Goal: Transaction & Acquisition: Purchase product/service

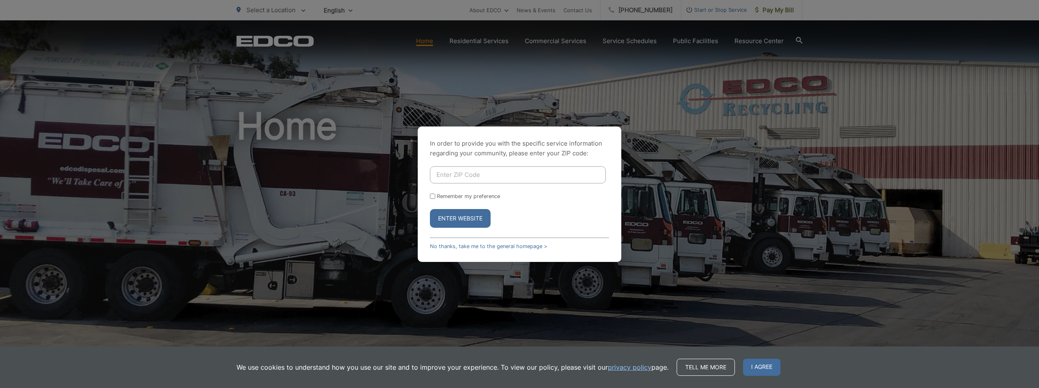
click at [452, 174] on input "Enter ZIP Code" at bounding box center [518, 174] width 176 height 17
type input "92101"
click at [430, 209] on button "Enter Website" at bounding box center [460, 218] width 61 height 19
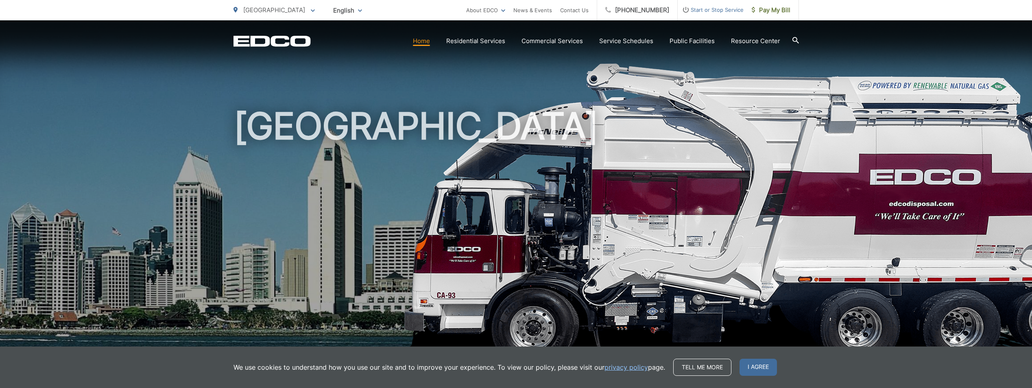
drag, startPoint x: 753, startPoint y: 373, endPoint x: 748, endPoint y: 371, distance: 6.2
click at [753, 373] on span "I agree" at bounding box center [758, 367] width 37 height 17
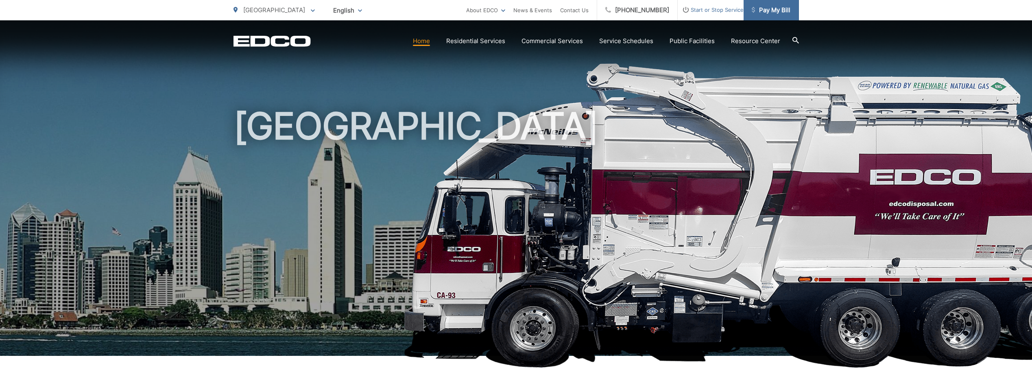
click at [776, 11] on span "Pay My Bill" at bounding box center [771, 10] width 39 height 10
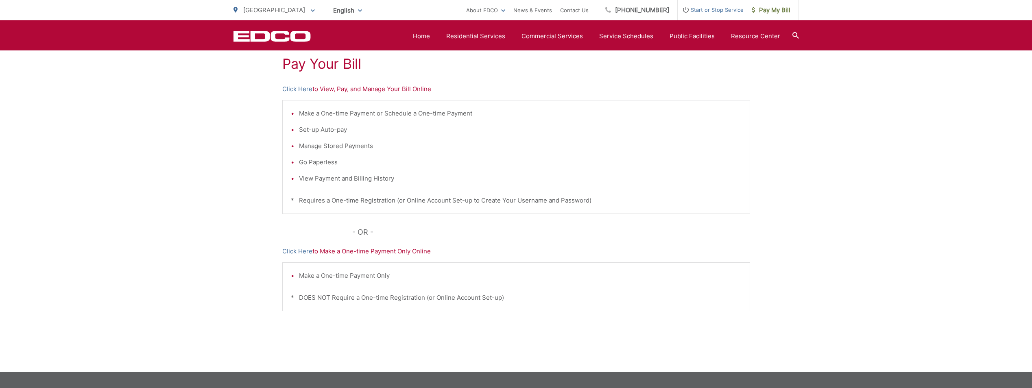
scroll to position [109, 0]
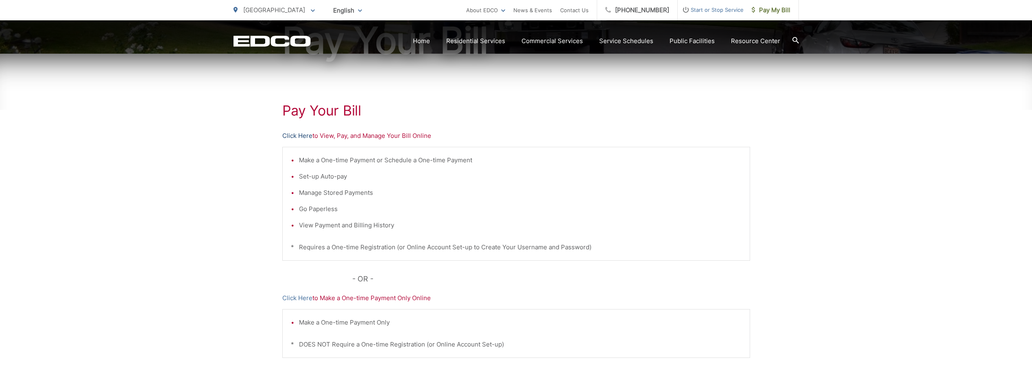
click at [292, 136] on link "Click Here" at bounding box center [297, 136] width 30 height 10
